Goal: Information Seeking & Learning: Learn about a topic

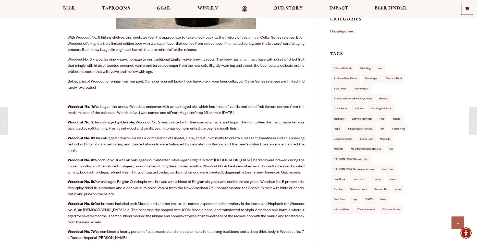
scroll to position [156, 0]
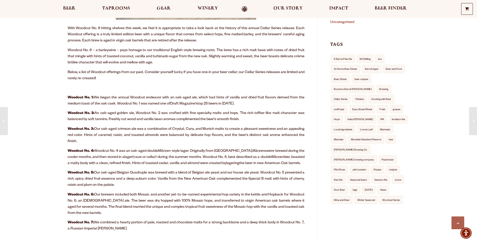
drag, startPoint x: 77, startPoint y: 141, endPoint x: 69, endPoint y: 128, distance: 15.2
click at [69, 128] on p "Woodcut No. 3: Our oak-aged crimson ale was a combination of Crystal, Cara, and…" at bounding box center [186, 135] width 237 height 18
copy p "Woodcut No. 3: Our oak-aged crimson ale was a combination of Crystal, Cara, and…"
click at [227, 101] on p "Woodcut No. 1: We began the annual Woodcut endeavor with an oak-aged ale, which…" at bounding box center [186, 101] width 237 height 12
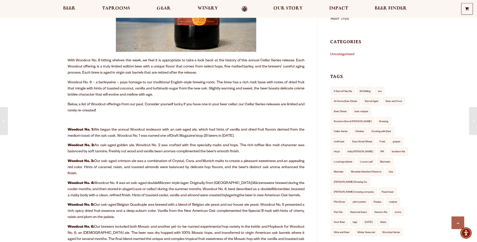
scroll to position [156, 0]
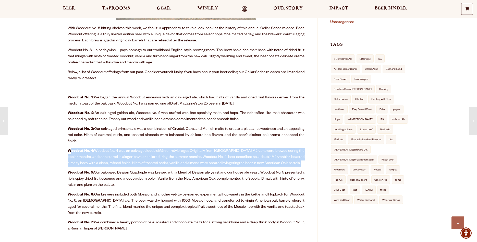
drag, startPoint x: 300, startPoint y: 164, endPoint x: 71, endPoint y: 147, distance: 229.5
click at [71, 147] on div "With Woodcut No. 8 hitting shelves this week, we feel it is appropriate to take…" at bounding box center [186, 81] width 237 height 322
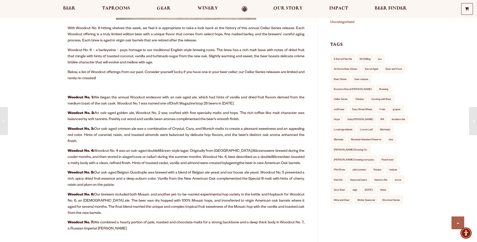
click at [71, 147] on div "With Woodcut No. 8 hitting shelves this week, we feel it is appropriate to take…" at bounding box center [186, 81] width 237 height 322
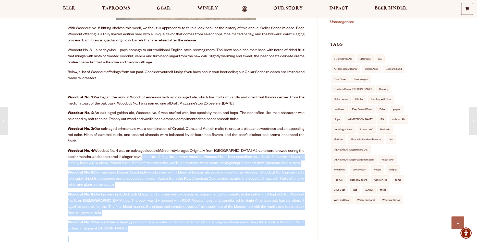
drag, startPoint x: 67, startPoint y: 150, endPoint x: 135, endPoint y: 156, distance: 68.2
click at [135, 156] on div "Woodcut, through the years [DATE] / 0 Comments / in Uncategorised / by [PERSON_…" at bounding box center [239, 169] width 368 height 650
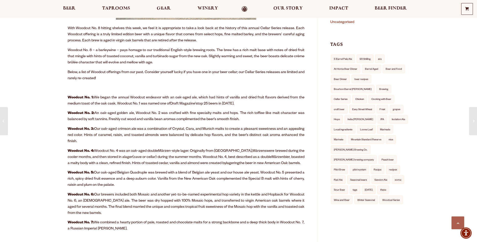
drag, startPoint x: 135, startPoint y: 156, endPoint x: 166, endPoint y: 154, distance: 31.0
click at [134, 155] on p "Woodcut No. 4: Woodcut No. 4 was an oak-aged double Märzen -style lager. Origin…" at bounding box center [186, 157] width 237 height 18
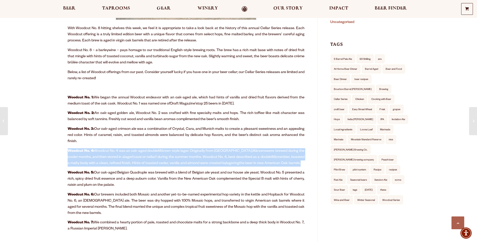
drag, startPoint x: 301, startPoint y: 163, endPoint x: 68, endPoint y: 149, distance: 233.9
click at [68, 149] on p "Woodcut No. 4: Woodcut No. 4 was an oak-aged double Märzen -style lager. Origin…" at bounding box center [186, 157] width 237 height 18
copy p "Woodcut No. 4: Woodcut No. 4 was an oak-aged double Märzen -style lager. Origin…"
